Goal: Task Accomplishment & Management: Manage account settings

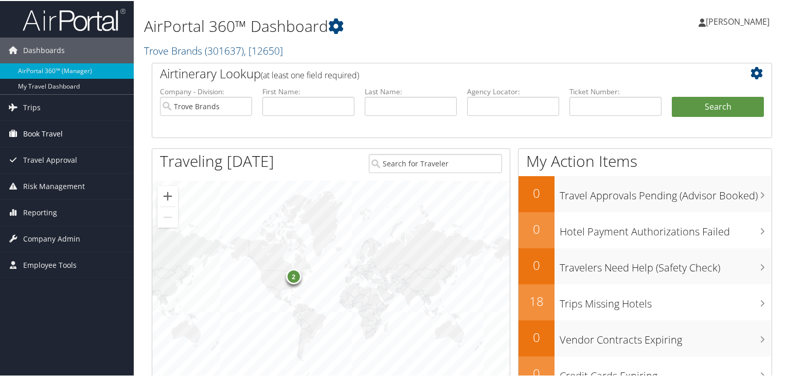
click at [53, 133] on span "Book Travel" at bounding box center [43, 133] width 40 height 26
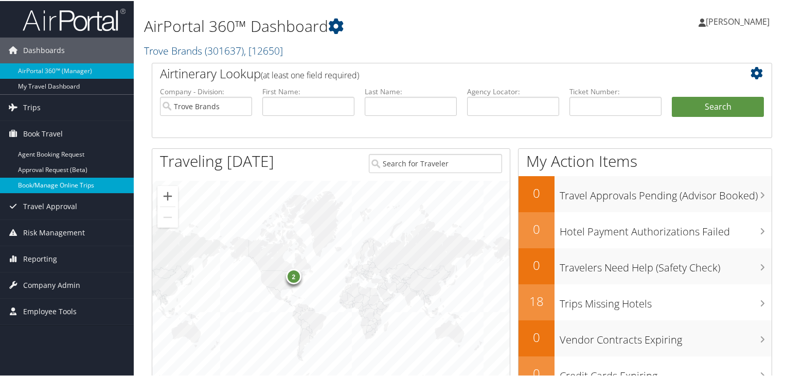
click at [68, 187] on link "Book/Manage Online Trips" at bounding box center [67, 183] width 134 height 15
click at [62, 207] on span "Travel Approval" at bounding box center [50, 205] width 54 height 26
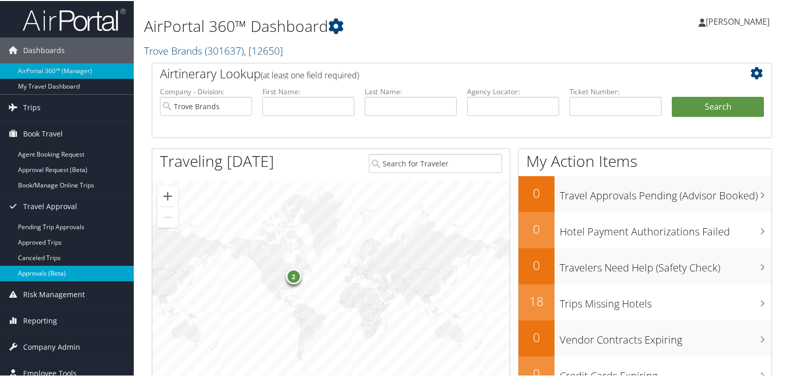
click at [59, 267] on link "Approvals (Beta)" at bounding box center [67, 271] width 134 height 15
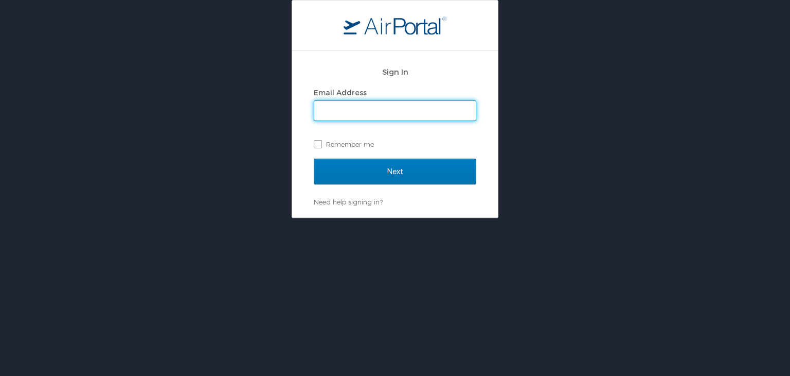
type input "scollins@trovebrands.com"
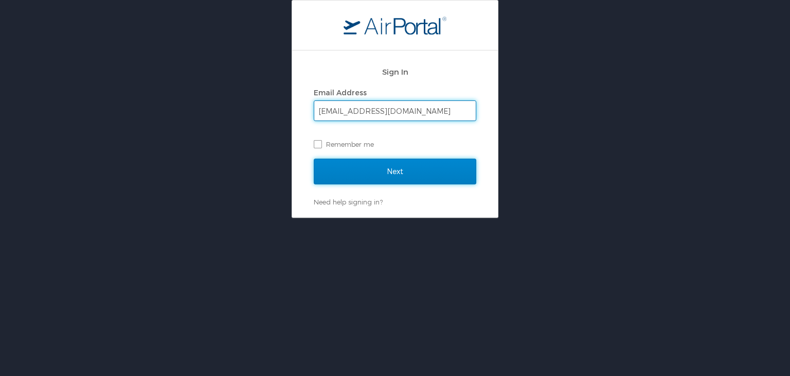
click at [407, 169] on input "Next" at bounding box center [395, 171] width 163 height 26
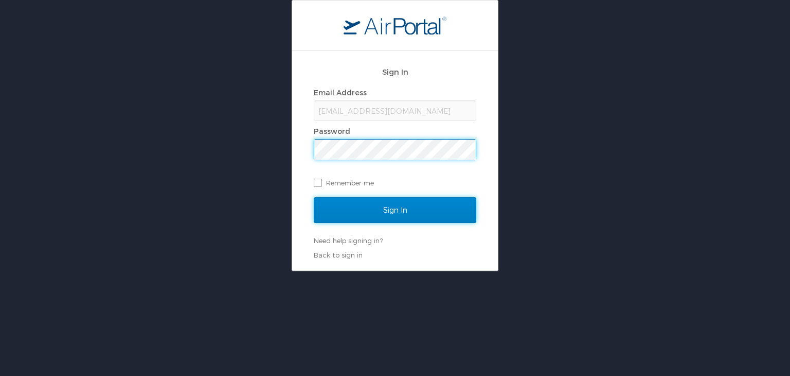
click at [406, 212] on input "Sign In" at bounding box center [395, 210] width 163 height 26
